Goal: Task Accomplishment & Management: Manage account settings

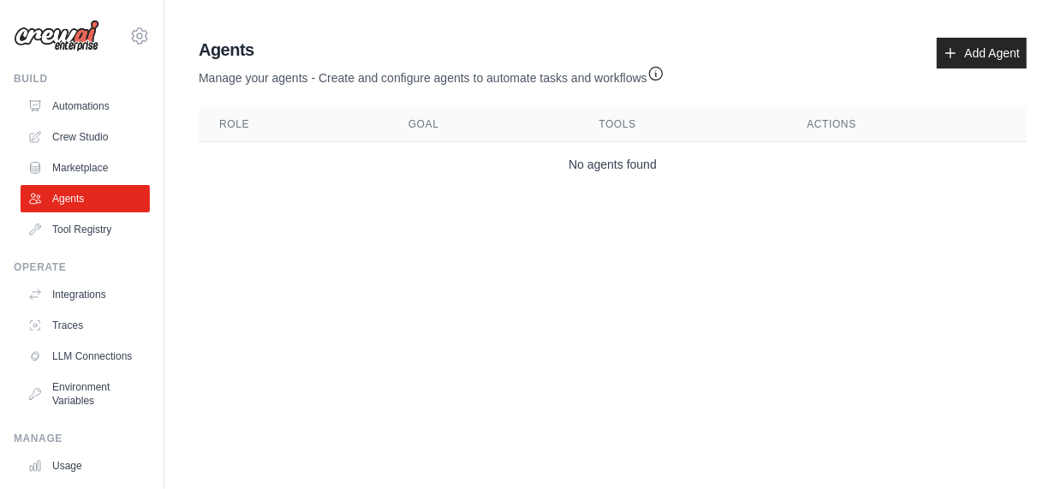
click at [77, 26] on img at bounding box center [57, 36] width 86 height 33
click at [85, 34] on img at bounding box center [57, 36] width 86 height 33
click at [129, 31] on icon at bounding box center [139, 36] width 21 height 21
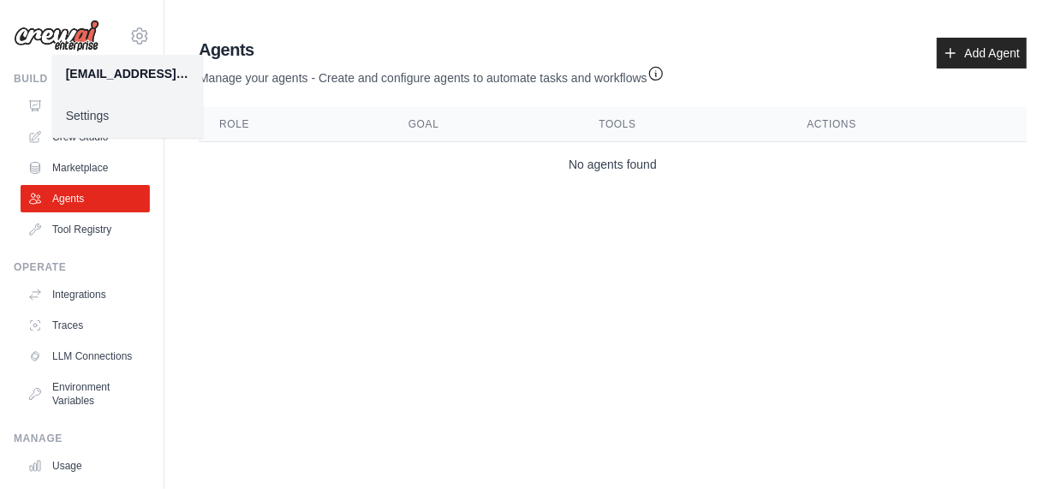
click at [105, 74] on div "[EMAIL_ADDRESS][DOMAIN_NAME]" at bounding box center [127, 73] width 123 height 17
click at [93, 116] on link "Settings" at bounding box center [127, 115] width 151 height 31
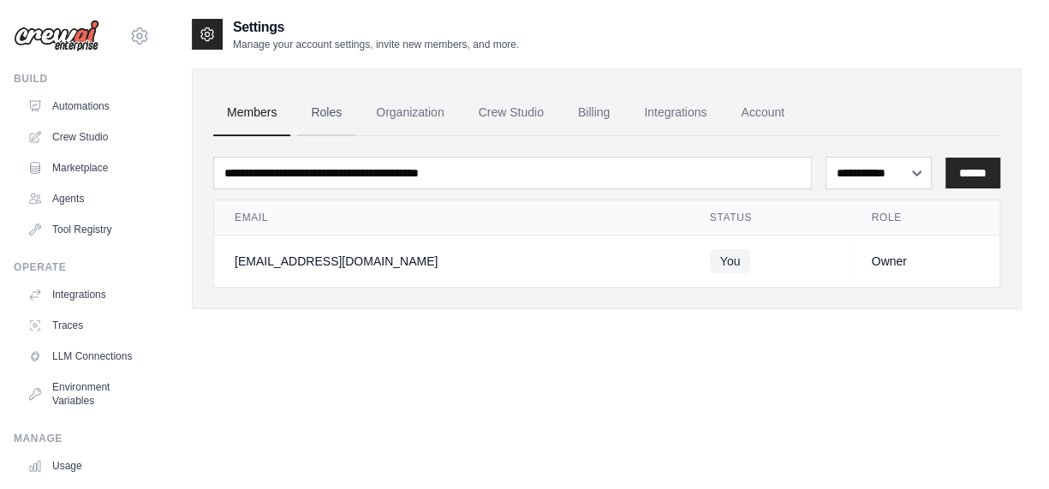
click at [316, 109] on link "Roles" at bounding box center [326, 113] width 58 height 46
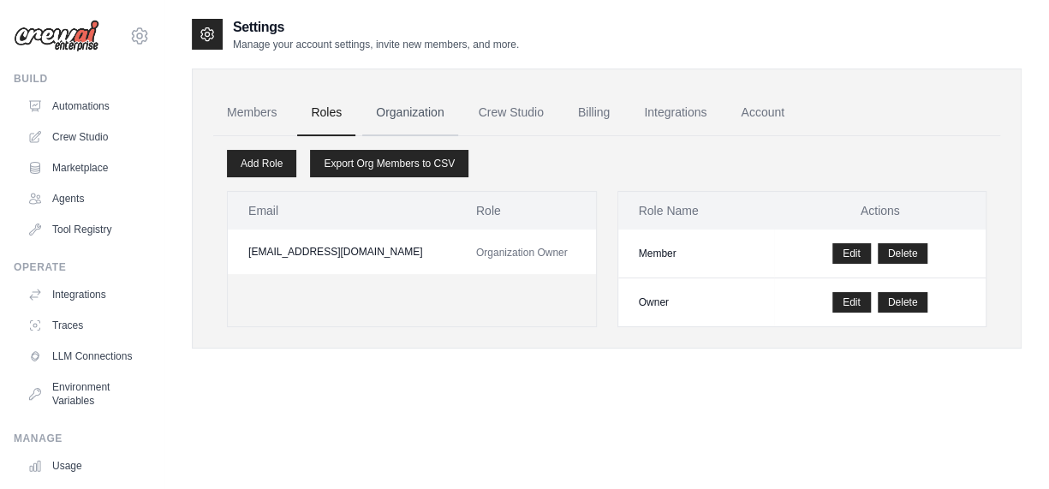
click at [396, 109] on link "Organization" at bounding box center [409, 113] width 95 height 46
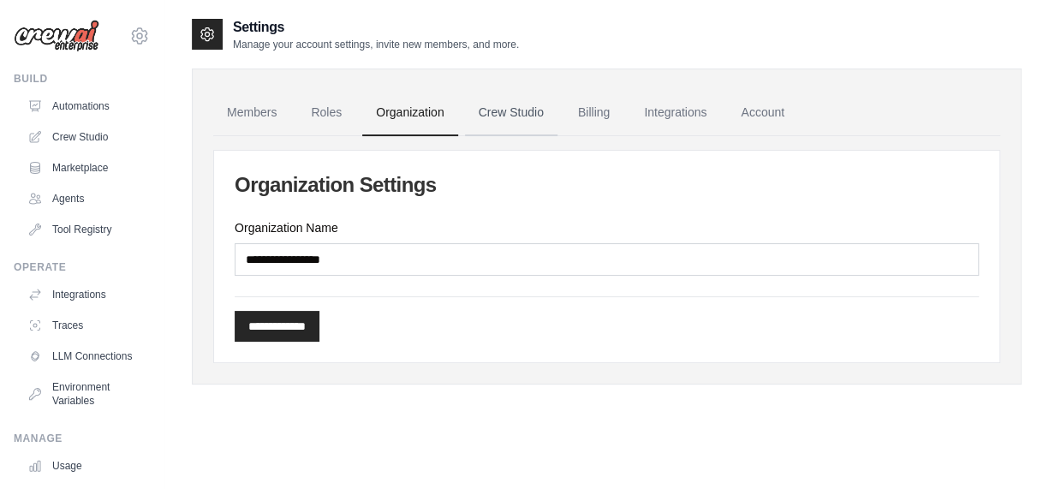
click at [553, 118] on link "Crew Studio" at bounding box center [511, 113] width 92 height 46
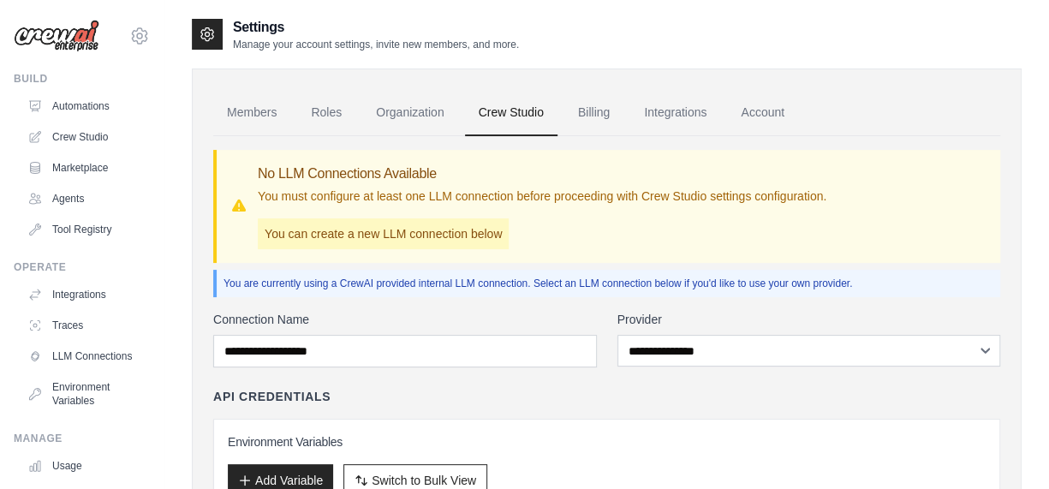
scroll to position [86, 0]
